Goal: Transaction & Acquisition: Purchase product/service

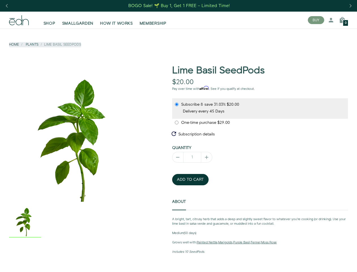
click at [351, 6] on div "Next slide" at bounding box center [351, 6] width 8 height 12
click at [7, 6] on div "Previous slide" at bounding box center [7, 6] width 8 height 12
click at [316, 20] on button "BUY" at bounding box center [316, 20] width 16 height 8
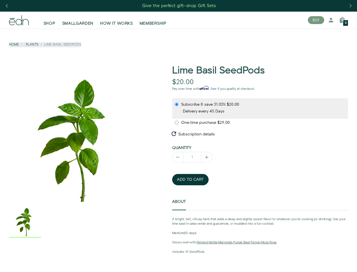
click at [331, 20] on icon at bounding box center [331, 20] width 7 height 7
click at [343, 20] on icon at bounding box center [342, 20] width 7 height 7
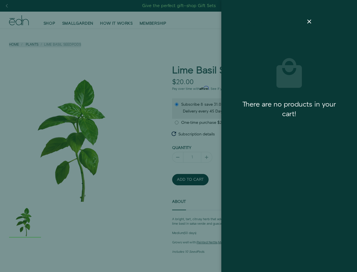
click at [343, 20] on body "Cart There are no products in your cart! Give the perfect gift—shop Gift Sets B…" at bounding box center [178, 228] width 357 height 456
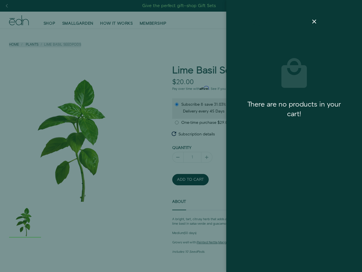
click at [77, 133] on div at bounding box center [181, 136] width 362 height 272
click at [77, 221] on div at bounding box center [181, 136] width 362 height 272
